Goal: Task Accomplishment & Management: Manage account settings

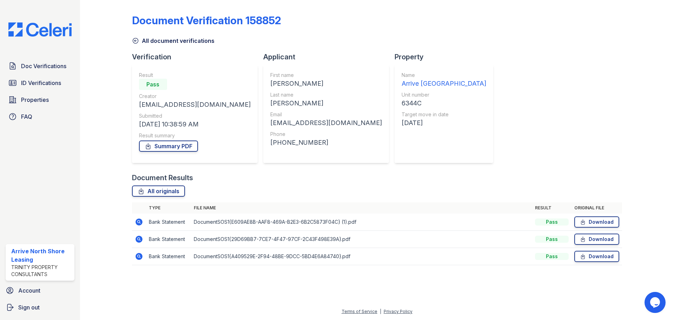
click at [132, 38] on icon at bounding box center [135, 40] width 7 height 7
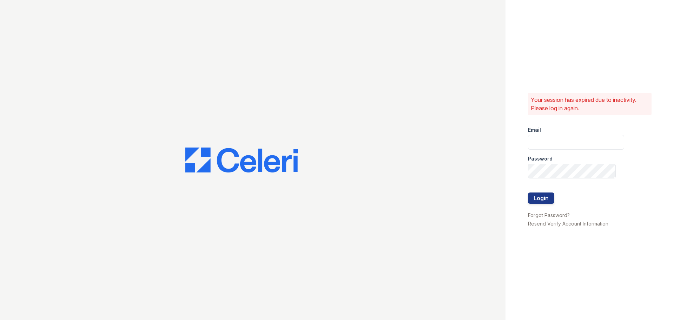
type input "arrivenorthshore@trinity-pm.com"
click at [548, 195] on button "Login" at bounding box center [541, 197] width 26 height 11
